Goal: Task Accomplishment & Management: Complete application form

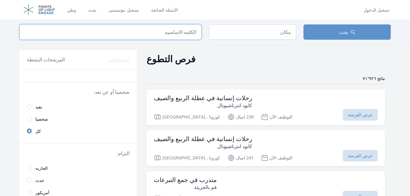
click at [191, 31] on input "search" at bounding box center [111, 31] width 182 height 15
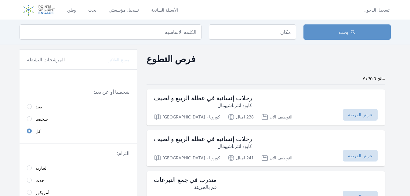
click at [223, 63] on div "فرص التطوع" at bounding box center [265, 59] width 238 height 14
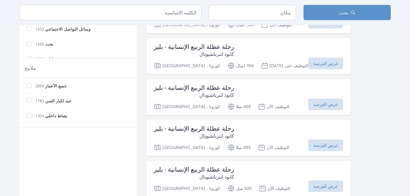
scroll to position [294, 0]
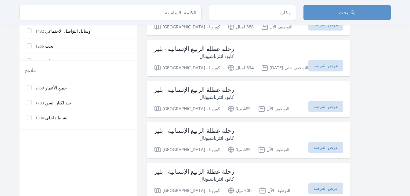
click at [88, 88] on label "جميع الأعمار 2860" at bounding box center [78, 87] width 117 height 12
click at [32, 88] on input "جميع الأعمار 2860" at bounding box center [29, 87] width 5 height 5
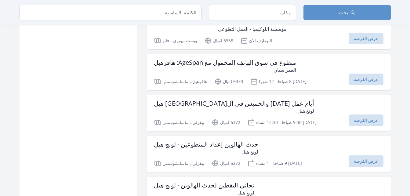
scroll to position [444, 0]
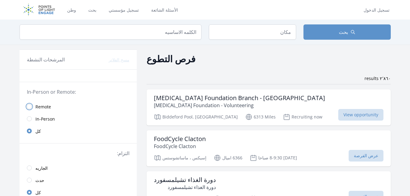
click at [29, 107] on input "radio" at bounding box center [29, 106] width 5 height 5
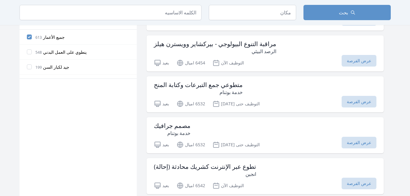
scroll to position [344, 0]
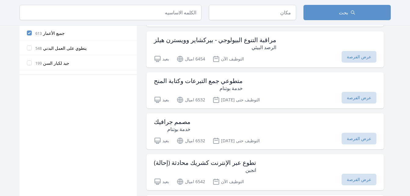
click at [190, 132] on div "مصمم جرافيك خدمة بوتنام" at bounding box center [265, 125] width 222 height 15
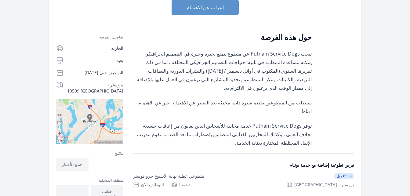
scroll to position [76, 0]
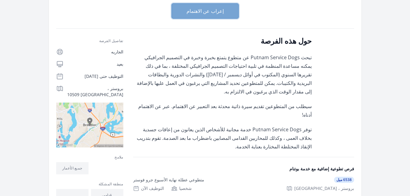
click at [201, 16] on button "إعراب عن الاهتمام" at bounding box center [204, 10] width 67 height 15
